Goal: Information Seeking & Learning: Check status

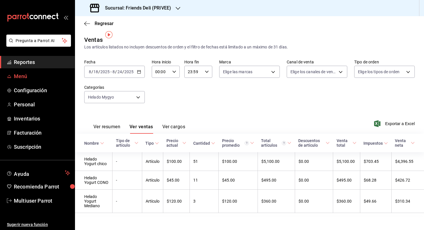
drag, startPoint x: 0, startPoint y: 0, endPoint x: 47, endPoint y: 75, distance: 88.6
click at [47, 75] on span "Menú" at bounding box center [42, 76] width 56 height 8
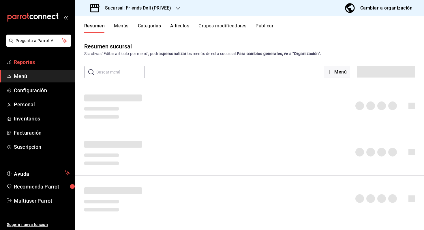
click at [38, 68] on ul "Reportes Menú Configuración Personal Inventarios Facturación Suscripción" at bounding box center [37, 104] width 75 height 97
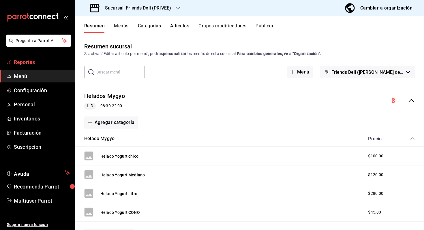
click at [31, 63] on span "Reportes" at bounding box center [42, 62] width 56 height 8
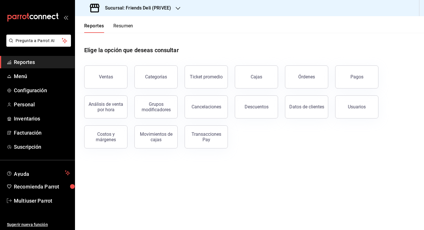
click at [130, 31] on button "Resumen" at bounding box center [123, 28] width 20 height 10
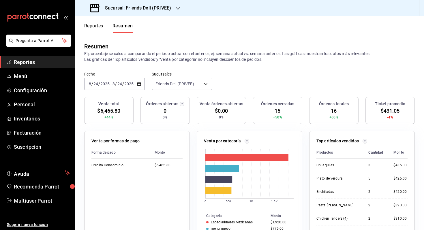
click at [134, 85] on div "[DATE] [DATE] - [DATE] [DATE]" at bounding box center [114, 84] width 61 height 12
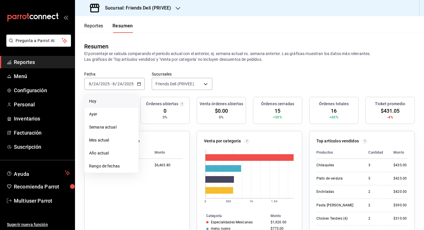
click at [126, 101] on span "Hoy" at bounding box center [111, 101] width 45 height 6
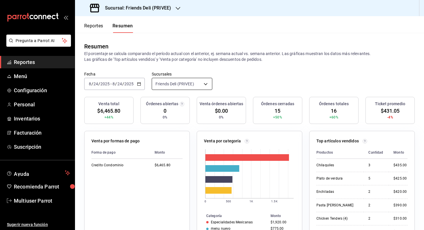
click at [193, 86] on body "Pregunta a Parrot AI Reportes Menú Configuración Personal Inventarios Facturaci…" at bounding box center [212, 115] width 424 height 230
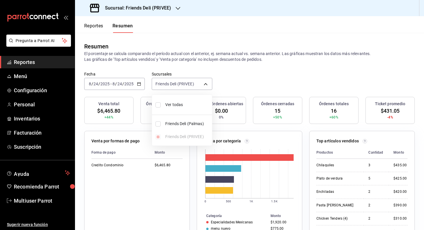
click at [178, 108] on li "Ver todas" at bounding box center [182, 104] width 60 height 15
type input "[object Object],[object Object]"
checkbox input "true"
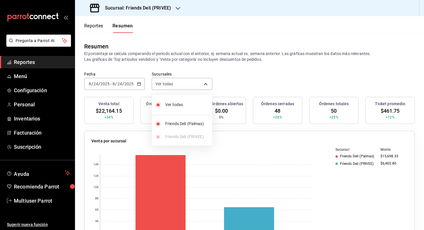
click at [250, 80] on div at bounding box center [212, 115] width 424 height 230
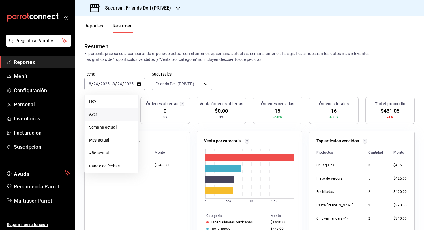
click at [114, 109] on li "Ayer" at bounding box center [112, 114] width 54 height 13
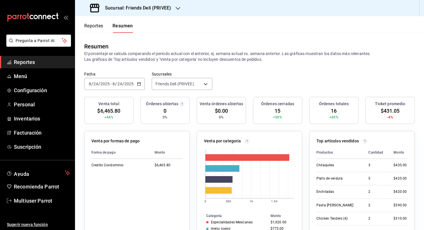
click at [129, 80] on div "[DATE] [DATE] - [DATE] [DATE]" at bounding box center [114, 84] width 61 height 12
click at [118, 95] on div "Fecha 2025-08-24 8 / 24 / 2025 - 2025-08-24 8 / 24 / 2025 Sucursales Friends De…" at bounding box center [249, 84] width 349 height 25
click at [142, 84] on div "[DATE] [DATE] - [DATE] [DATE]" at bounding box center [114, 84] width 61 height 12
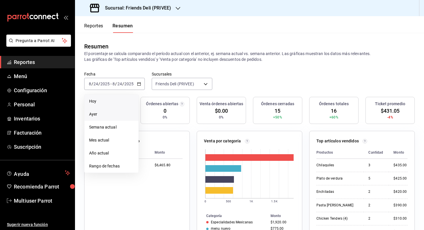
click at [118, 100] on span "Hoy" at bounding box center [111, 101] width 45 height 6
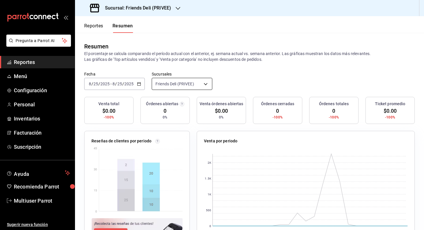
click at [206, 84] on body "Pregunta a Parrot AI Reportes Menú Configuración Personal Inventarios Facturaci…" at bounding box center [212, 115] width 424 height 230
click at [184, 104] on span "Ver todas" at bounding box center [187, 105] width 44 height 6
type input "[object Object],[object Object]"
checkbox input "true"
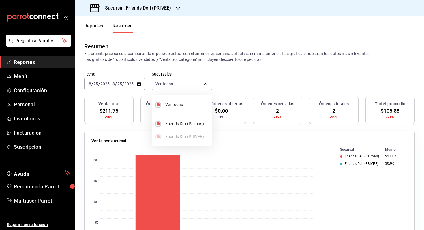
click at [249, 91] on div at bounding box center [212, 115] width 424 height 230
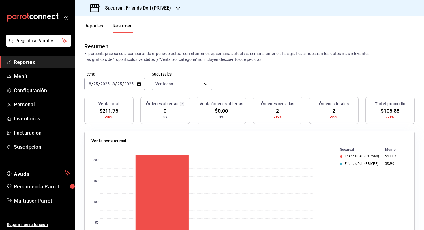
click at [122, 9] on h3 "Sucursal: Friends Deli (PRIVEE)" at bounding box center [135, 8] width 71 height 7
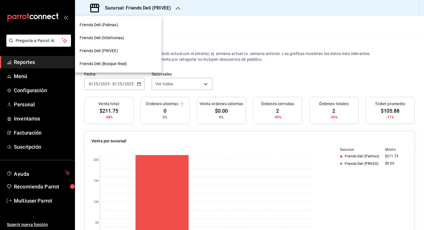
click at [125, 23] on div "Friends Deli (Palmas)" at bounding box center [118, 25] width 77 height 6
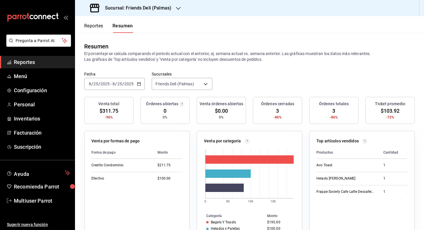
click at [138, 86] on div "2025-08-25 8 / 25 / 2025 - 2025-08-25 8 / 25 / 2025" at bounding box center [114, 84] width 61 height 12
click at [97, 31] on button "Reportes" at bounding box center [93, 28] width 19 height 10
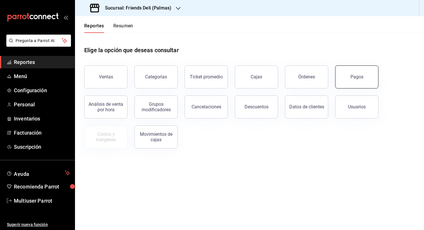
click at [355, 76] on div "Pagos" at bounding box center [356, 76] width 13 height 5
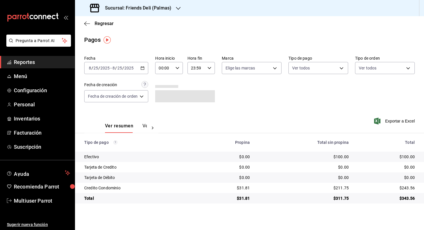
click at [114, 69] on input "8" at bounding box center [113, 68] width 3 height 5
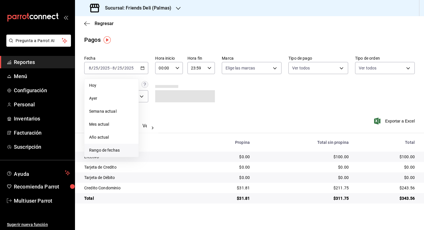
click at [117, 152] on span "Rango de fechas" at bounding box center [111, 150] width 45 height 6
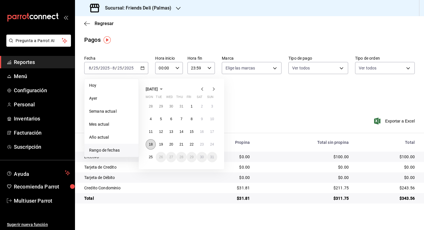
click at [152, 143] on abbr "18" at bounding box center [151, 145] width 4 height 4
click at [148, 143] on button "18" at bounding box center [151, 144] width 10 height 10
click at [211, 146] on abbr "24" at bounding box center [212, 145] width 4 height 4
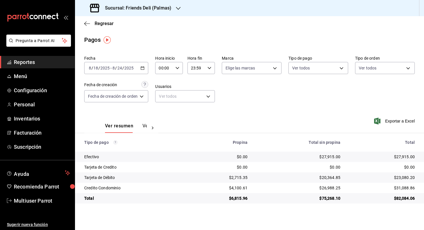
click at [138, 65] on div "2025-08-18 8 / 18 / 2025 - 2025-08-24 8 / 24 / 2025" at bounding box center [116, 68] width 64 height 12
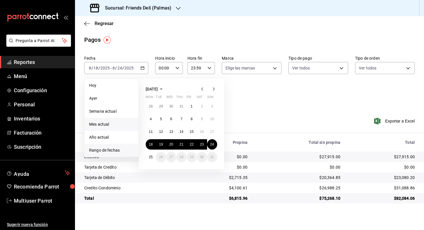
click at [116, 124] on span "Mes actual" at bounding box center [111, 124] width 45 height 6
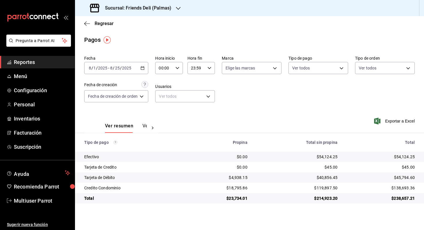
click at [143, 69] on icon "button" at bounding box center [142, 68] width 4 height 4
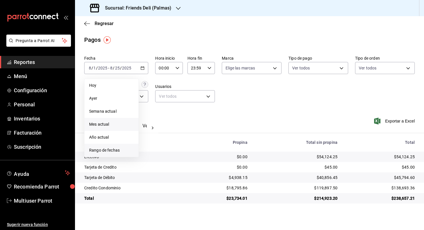
click at [124, 146] on li "Rango de fechas" at bounding box center [112, 150] width 54 height 13
click at [199, 132] on button "16" at bounding box center [202, 132] width 10 height 10
click at [150, 156] on abbr "25" at bounding box center [151, 157] width 4 height 4
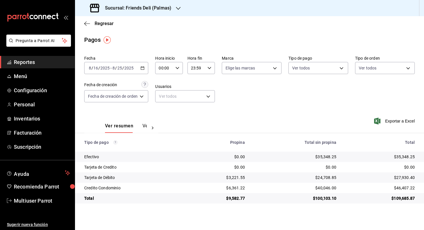
click at [135, 71] on div "2025-08-16 8 / 16 / 2025 - 2025-08-25 8 / 25 / 2025" at bounding box center [116, 68] width 64 height 12
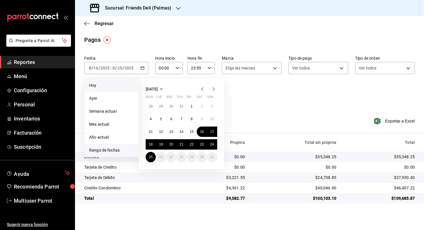
click at [117, 88] on span "Hoy" at bounding box center [111, 86] width 45 height 6
